Goal: Information Seeking & Learning: Learn about a topic

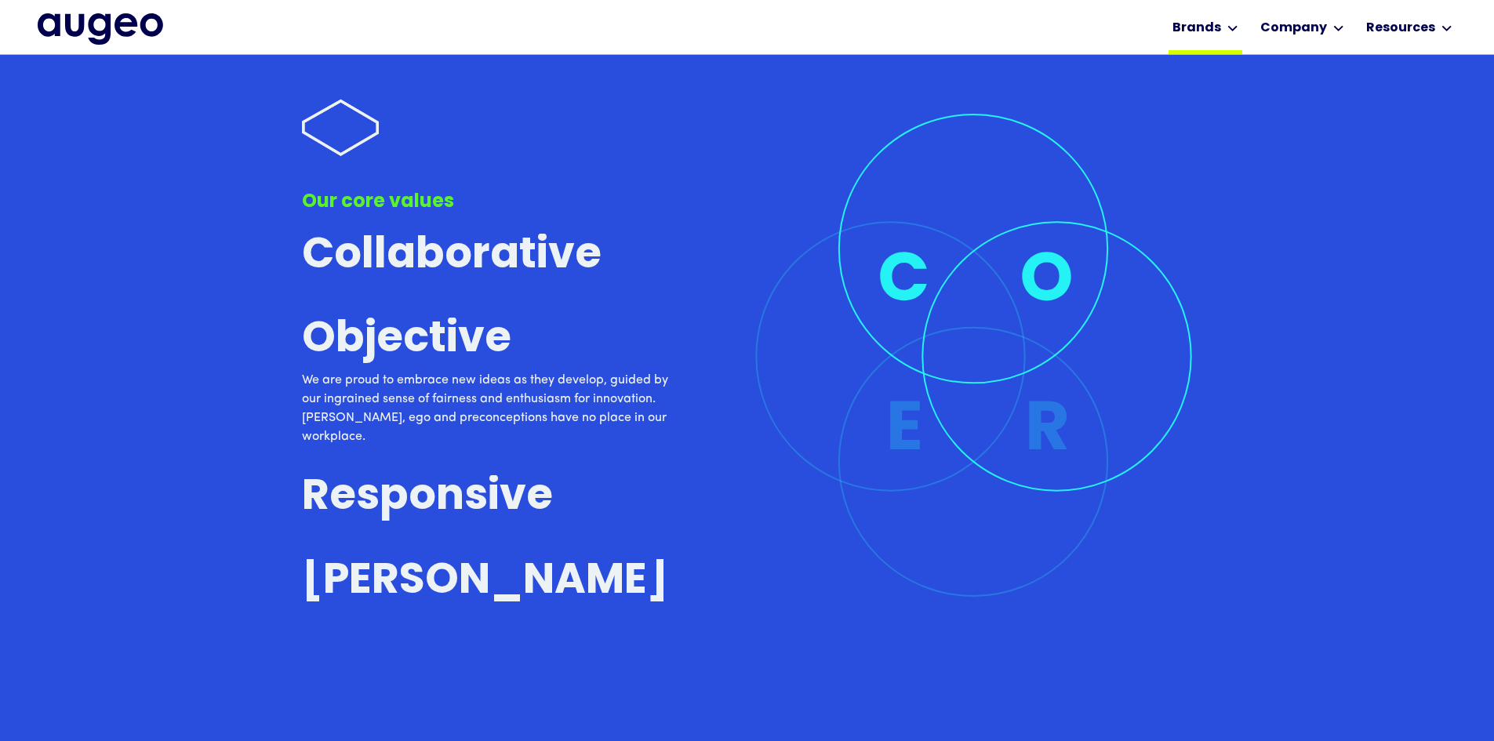
scroll to position [4743, 0]
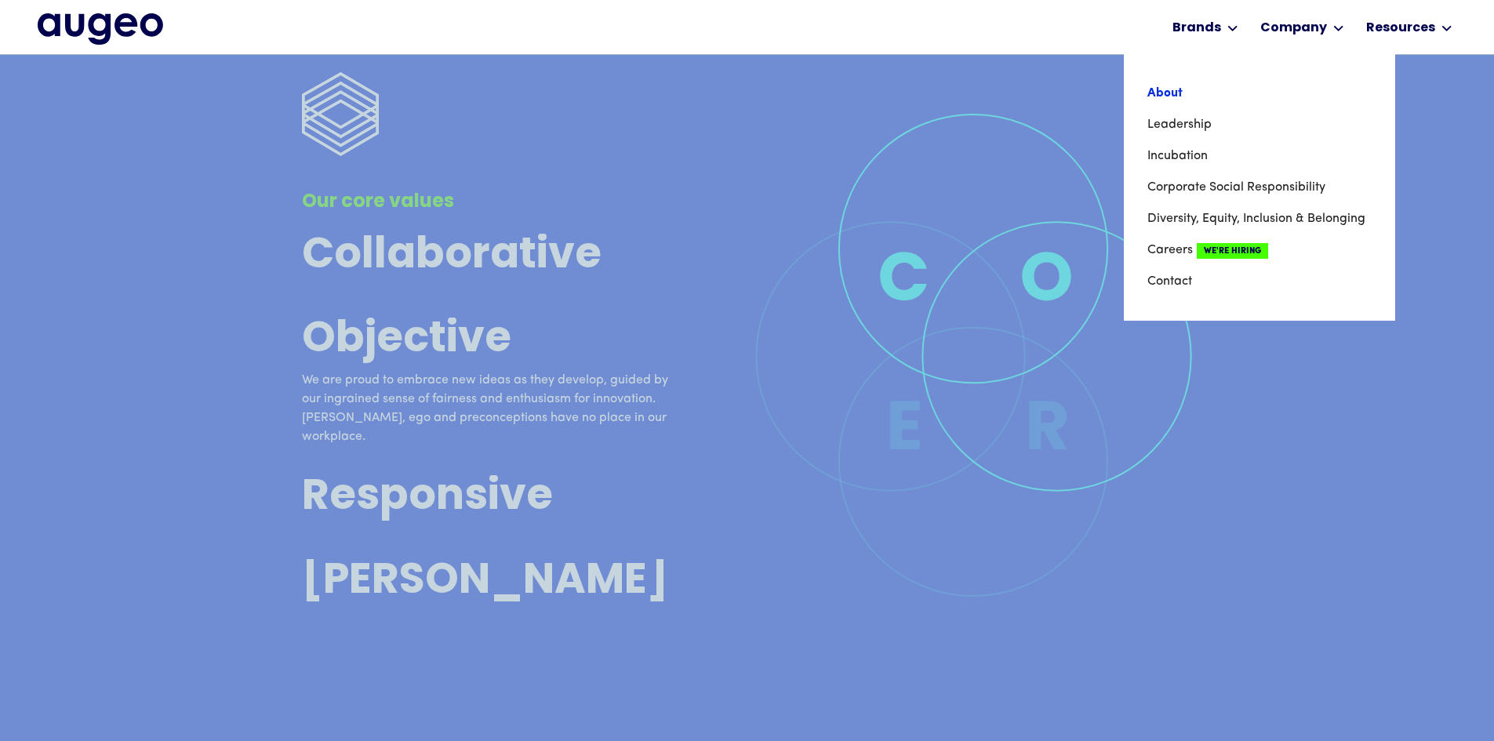
click at [1212, 97] on link "About" at bounding box center [1259, 93] width 224 height 31
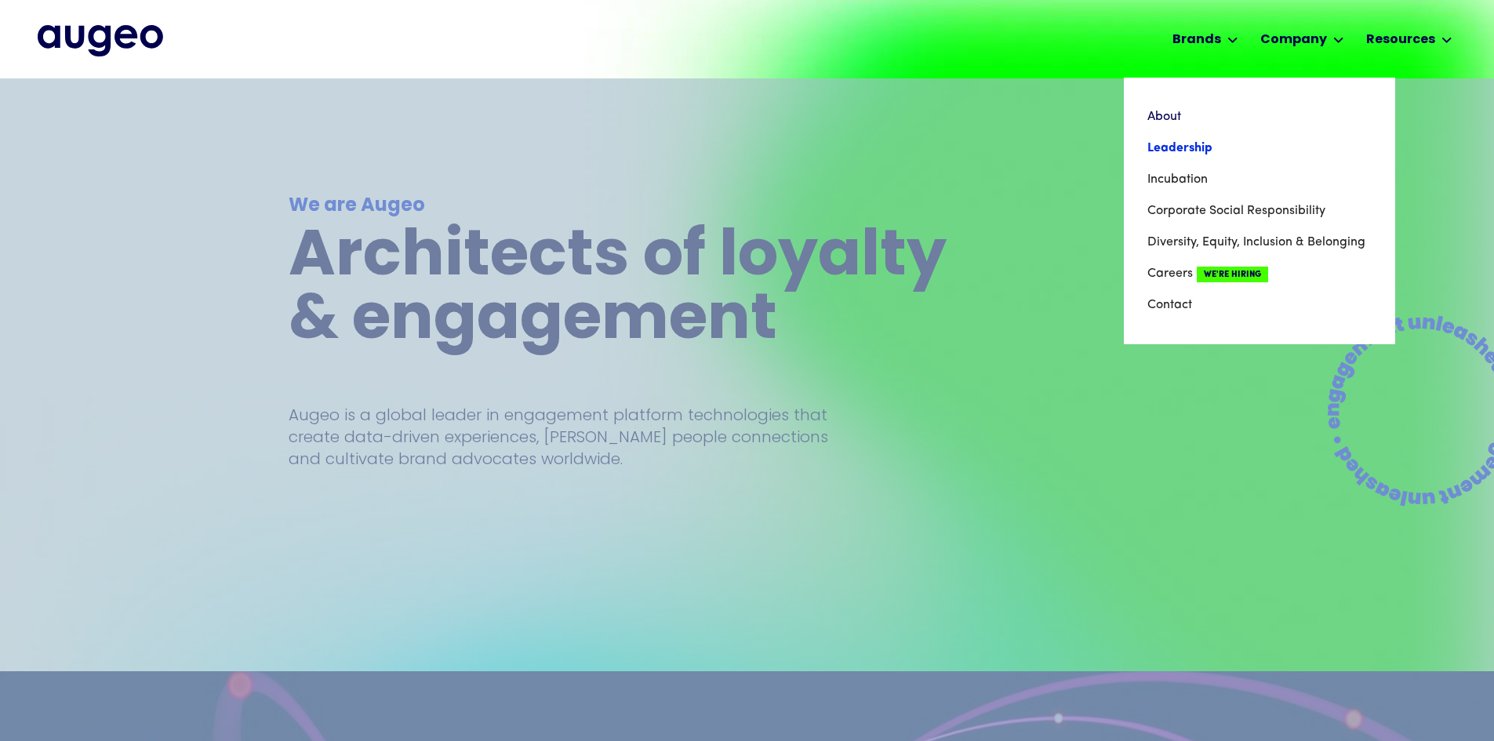
click at [1217, 141] on link "Leadership" at bounding box center [1259, 148] width 224 height 31
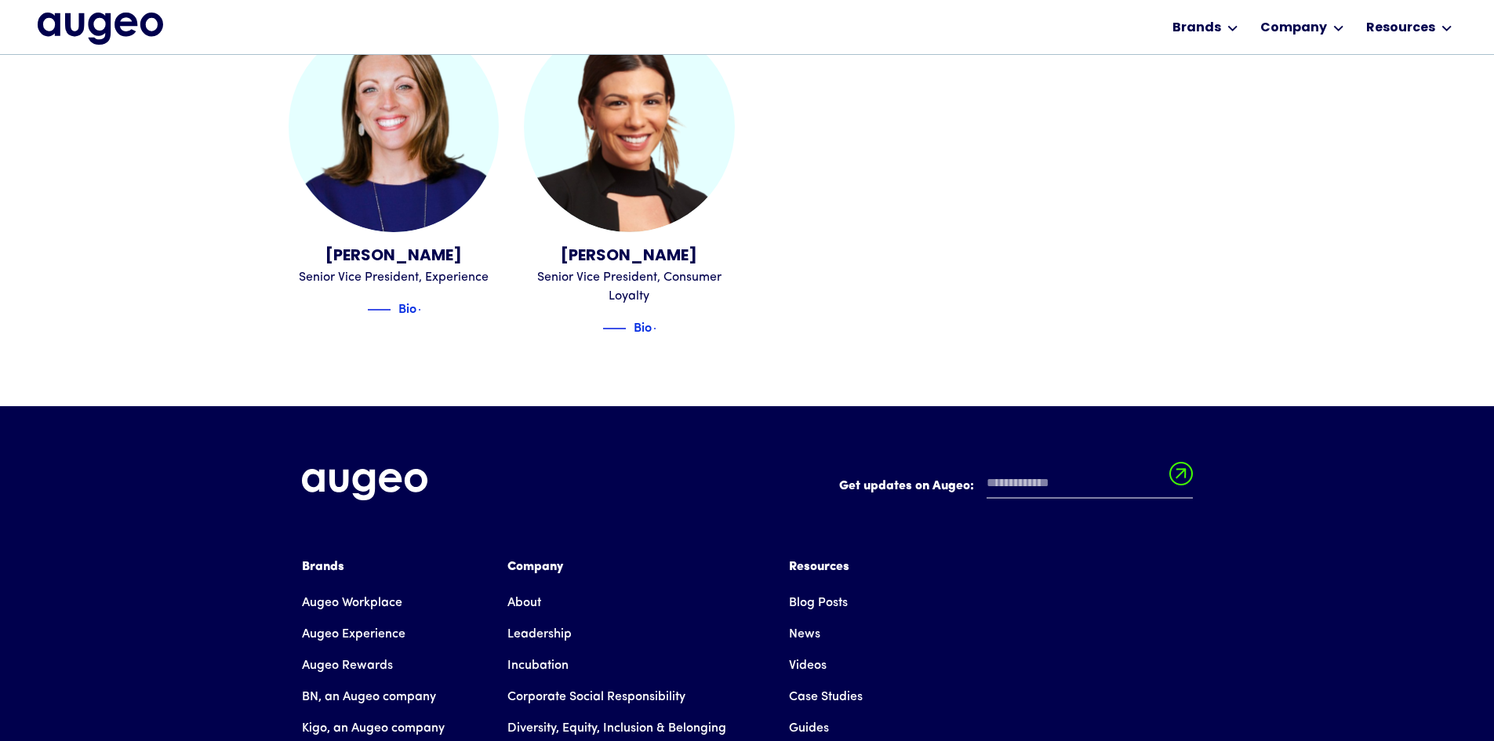
scroll to position [2134, 0]
